Goal: Information Seeking & Learning: Learn about a topic

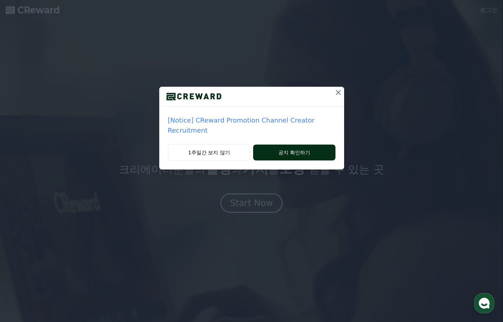
click at [289, 156] on button "공지 확인하기" at bounding box center [294, 152] width 82 height 16
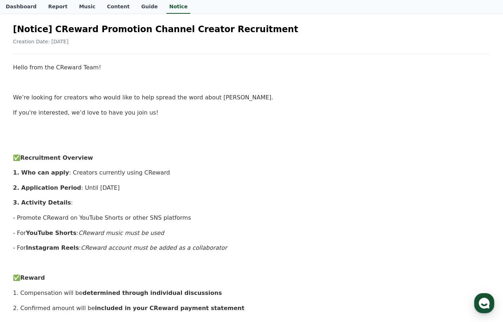
scroll to position [15, 0]
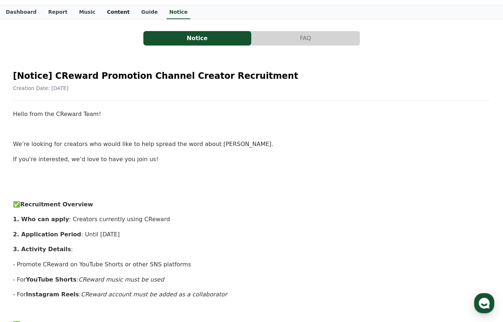
click at [118, 14] on link "Content" at bounding box center [118, 12] width 34 height 14
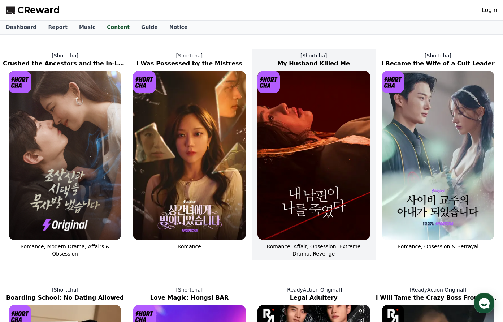
click at [316, 116] on img at bounding box center [313, 155] width 113 height 169
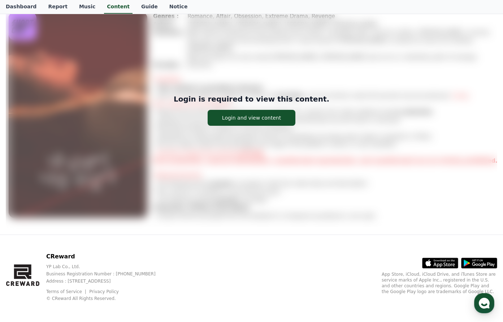
scroll to position [50, 0]
